Goal: Task Accomplishment & Management: Use online tool/utility

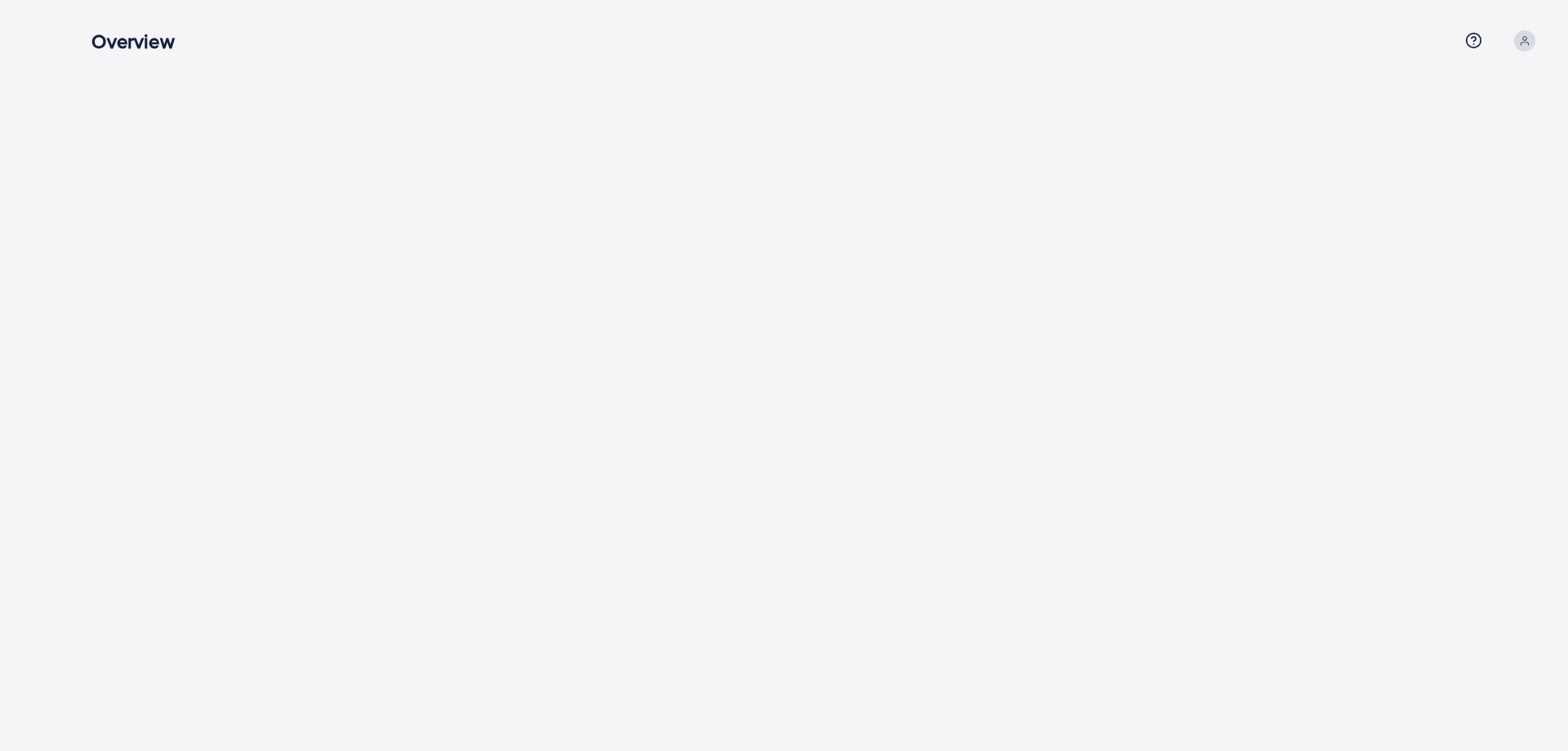
click at [149, 52] on h3 "Overview" at bounding box center [139, 41] width 96 height 23
click at [148, 44] on h3 "Overview" at bounding box center [139, 41] width 96 height 23
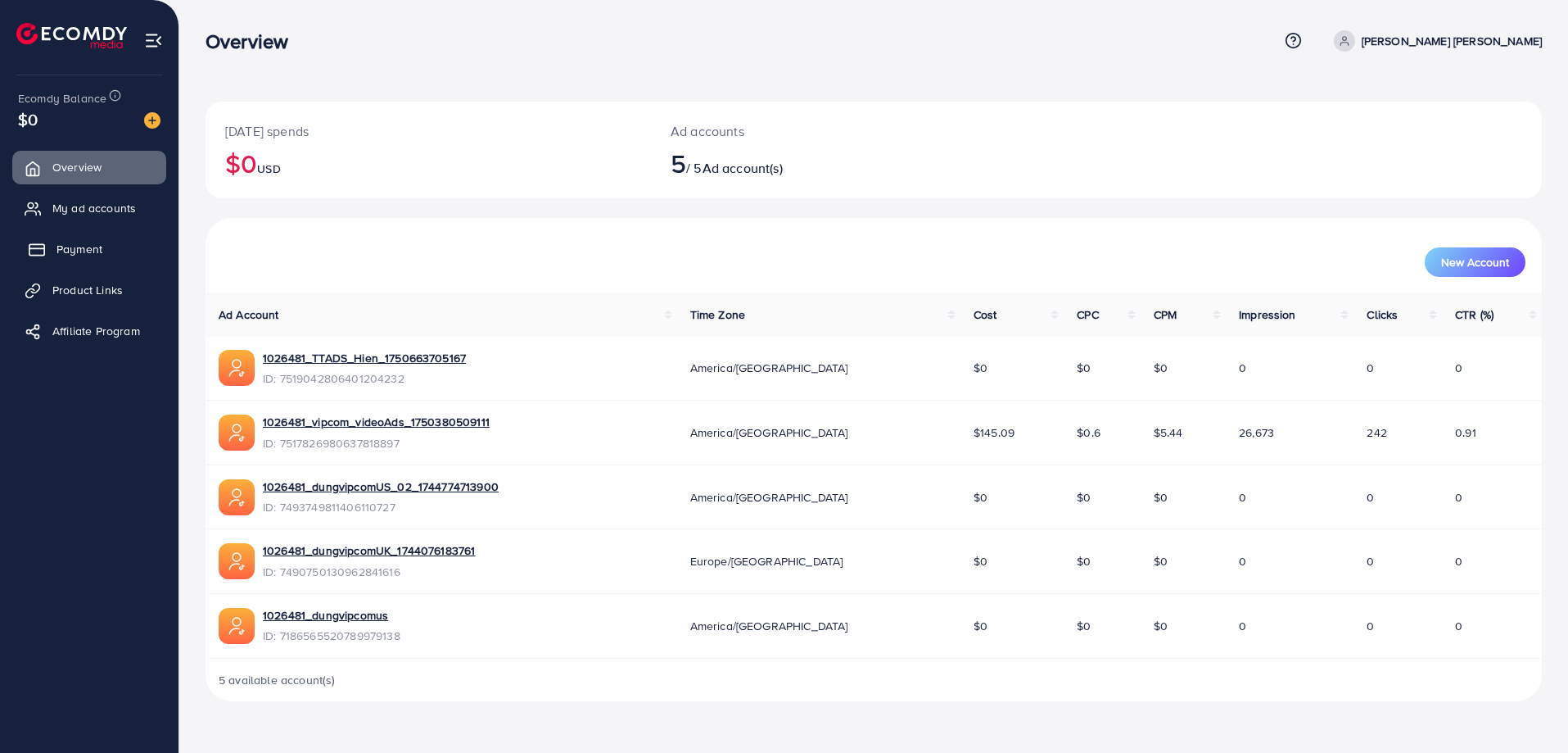
click at [100, 250] on span "Payment" at bounding box center [79, 249] width 46 height 17
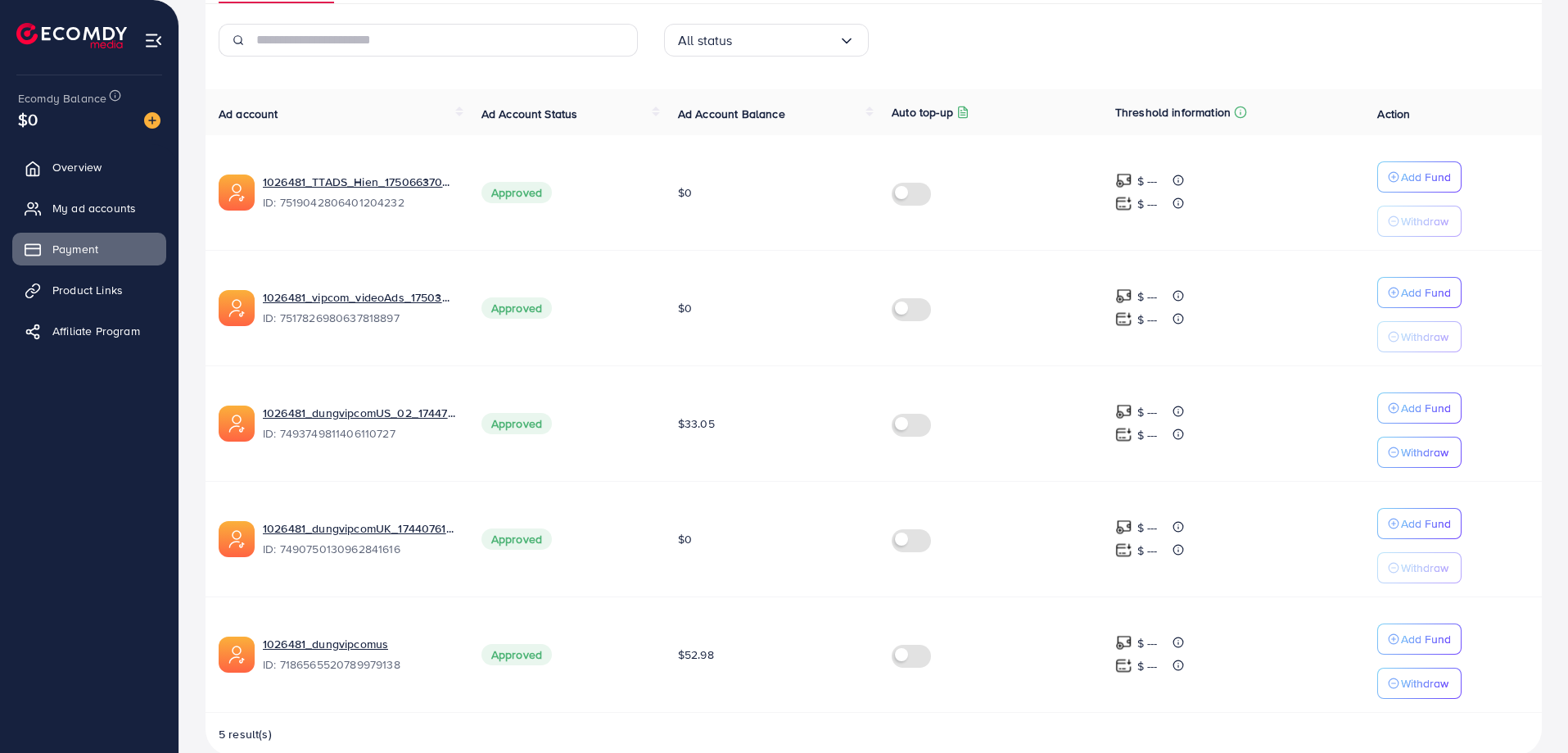
scroll to position [326, 0]
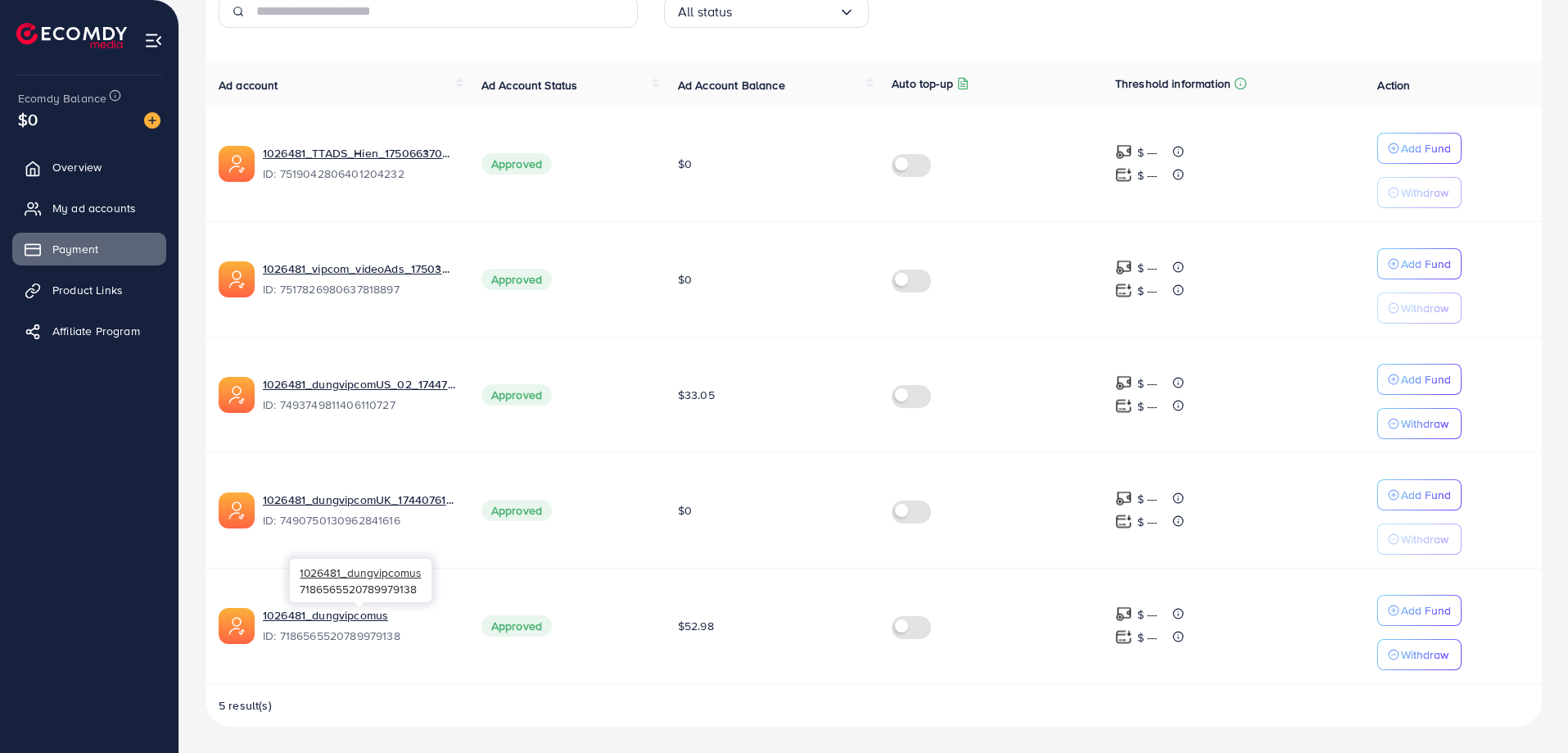
click at [358, 635] on span "ID: 7186565520789979138" at bounding box center [358, 635] width 193 height 17
copy span "7186565520789979138"
